Goal: Register for event/course

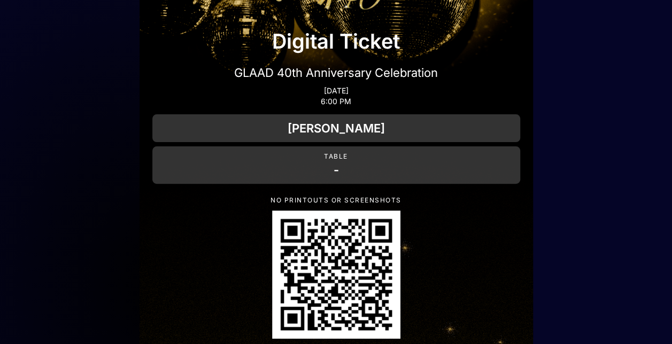
scroll to position [21, 0]
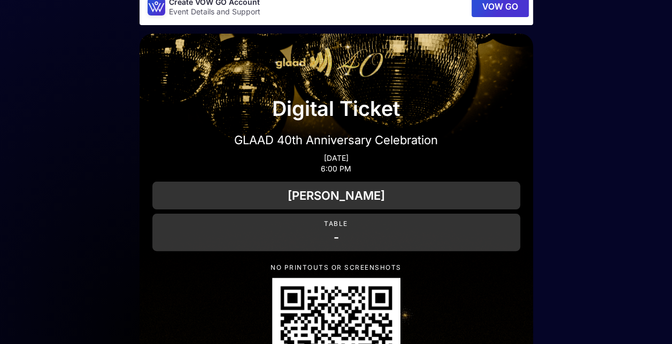
click at [334, 195] on div "[PERSON_NAME]" at bounding box center [336, 196] width 368 height 28
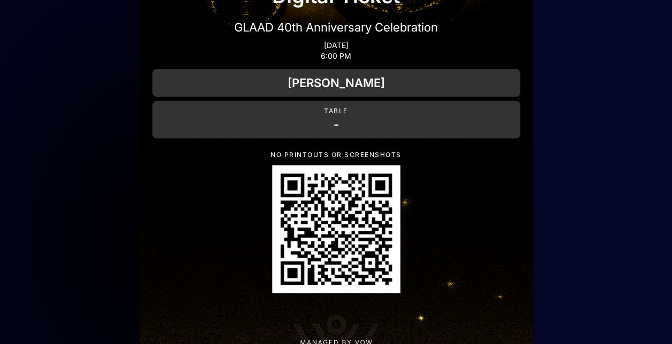
scroll to position [182, 0]
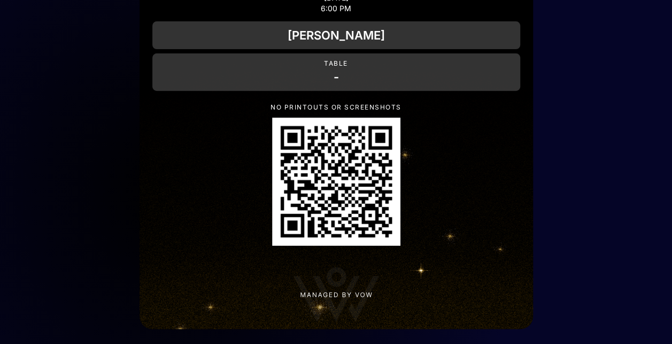
click at [348, 180] on img "QR Code" at bounding box center [336, 182] width 128 height 128
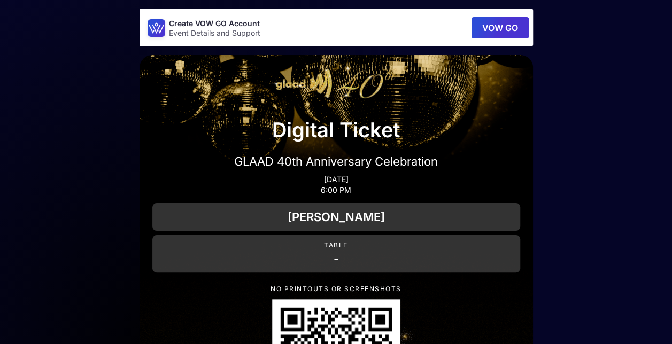
click at [490, 27] on button "VOW GO" at bounding box center [500, 27] width 57 height 21
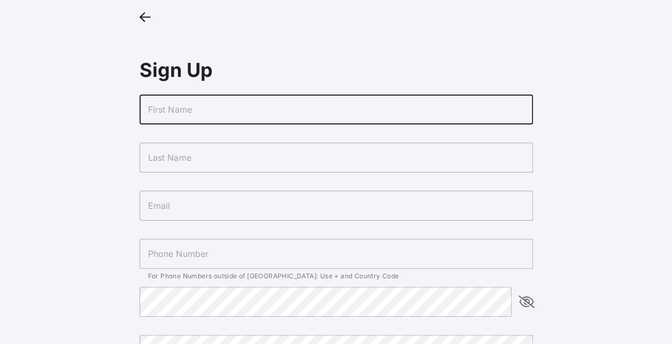
click at [250, 110] on input "text" at bounding box center [336, 110] width 393 height 30
type input "[PERSON_NAME]"
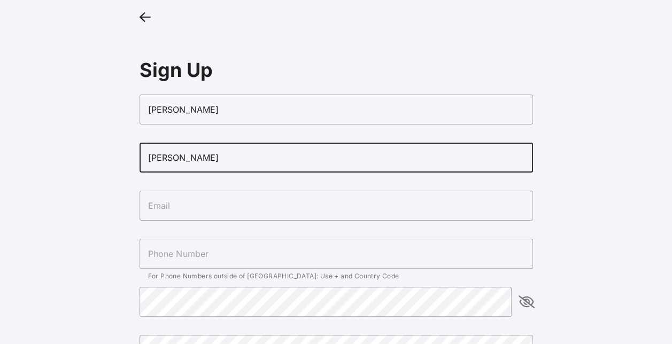
type input "[PERSON_NAME]"
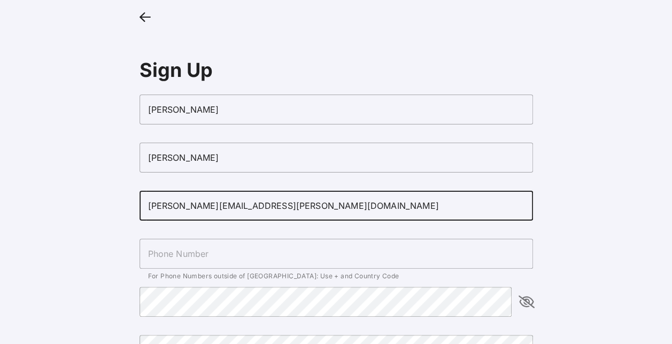
type input "[PERSON_NAME][EMAIL_ADDRESS][PERSON_NAME][DOMAIN_NAME]"
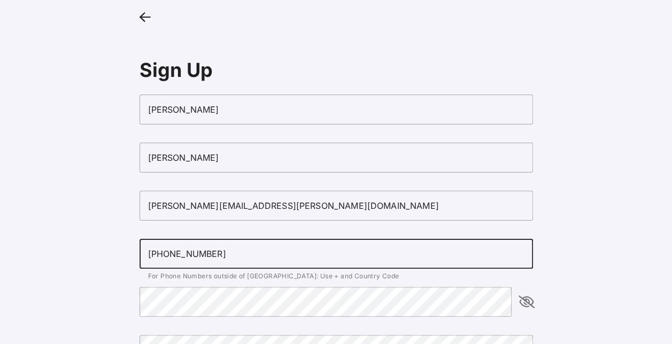
type input "[PHONE_NUMBER]"
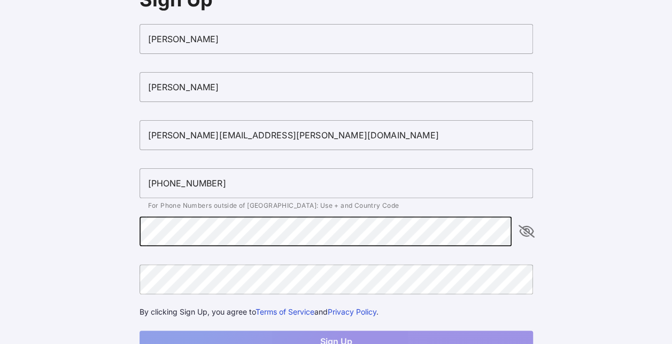
scroll to position [109, 0]
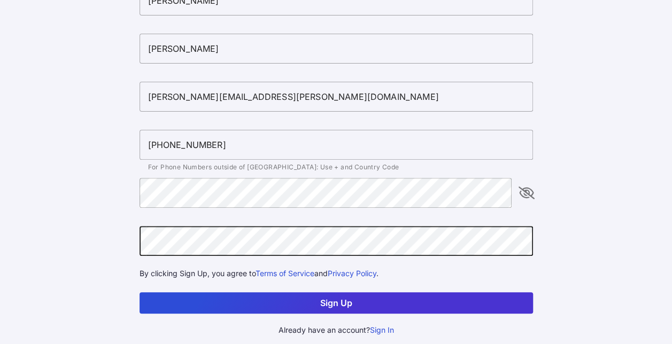
click at [524, 196] on icon "appended action" at bounding box center [526, 193] width 13 height 13
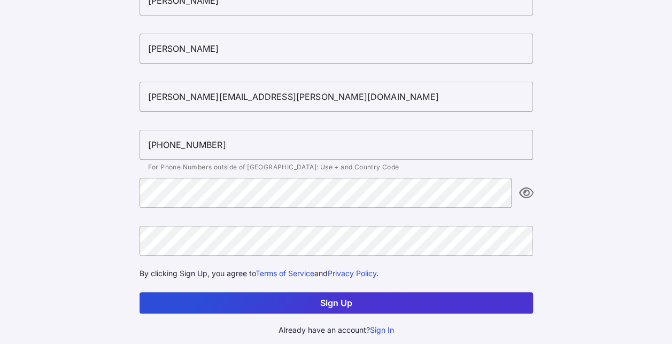
click at [393, 300] on button "Sign Up" at bounding box center [336, 302] width 393 height 21
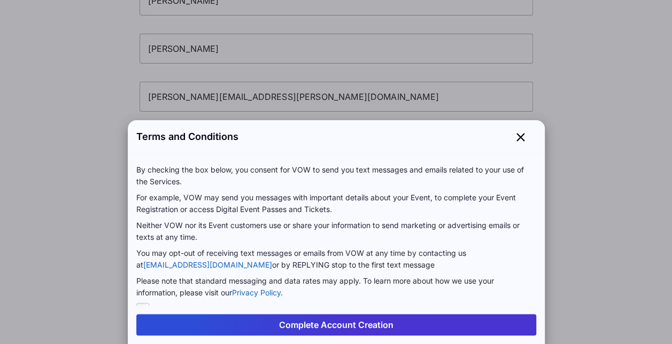
click at [346, 324] on button "Complete Account Creation" at bounding box center [336, 324] width 400 height 21
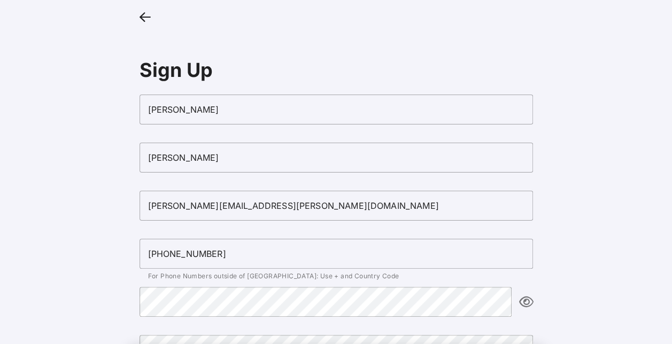
scroll to position [109, 0]
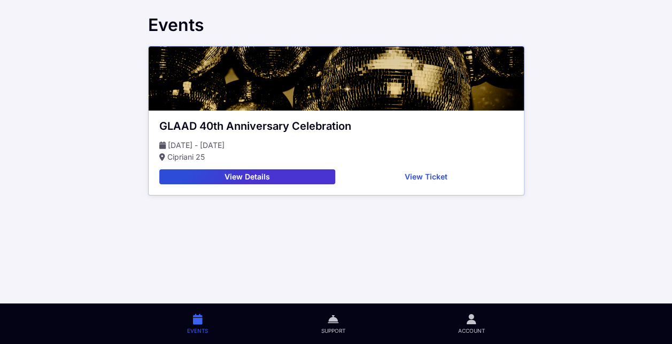
click at [429, 178] on button "View Ticket" at bounding box center [426, 176] width 174 height 15
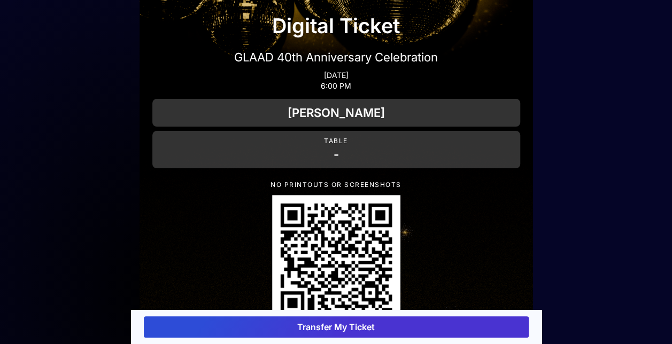
scroll to position [78, 0]
